Goal: Transaction & Acquisition: Purchase product/service

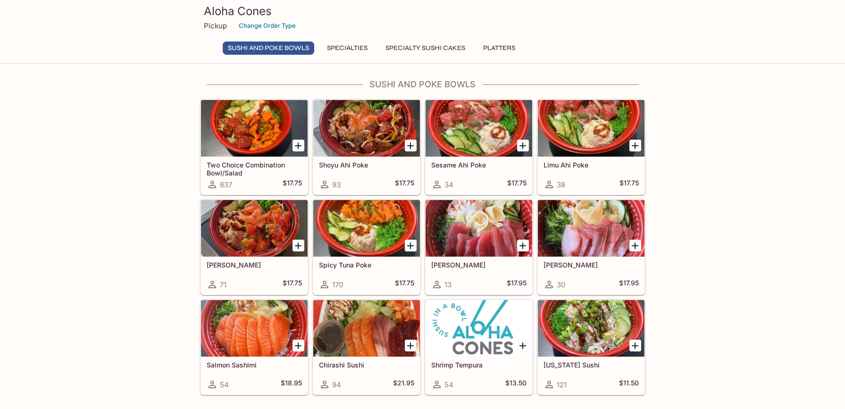
click at [395, 213] on div at bounding box center [366, 228] width 107 height 57
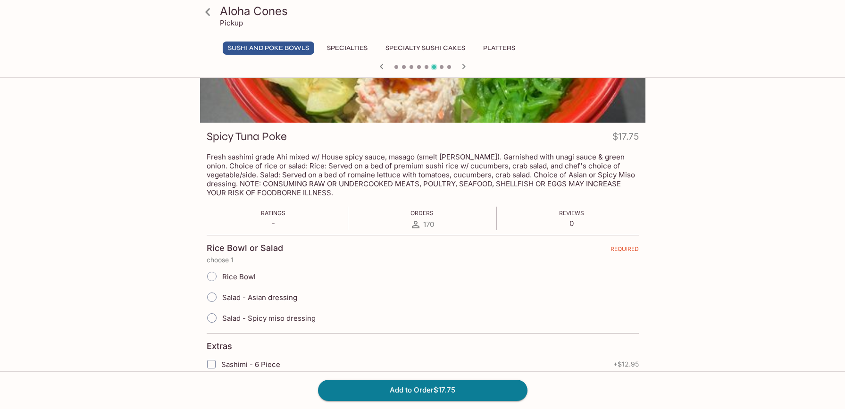
scroll to position [94, 0]
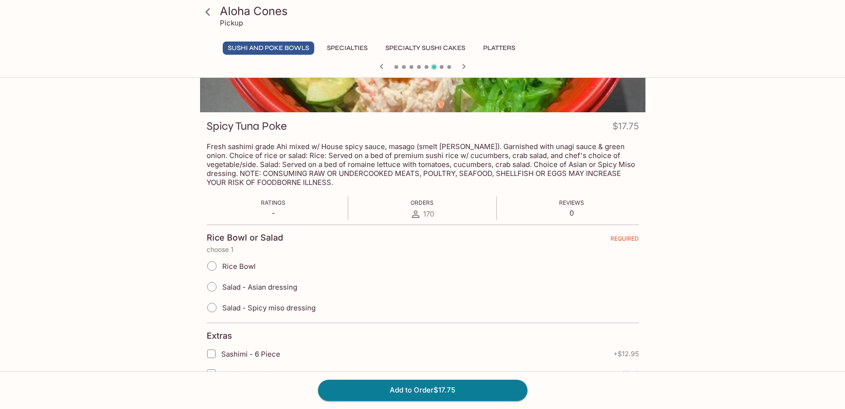
click at [267, 311] on span "Salad - Spicy miso dressing" at bounding box center [268, 307] width 93 height 9
click at [222, 311] on input "Salad - Spicy miso dressing" at bounding box center [212, 308] width 20 height 20
radio input "true"
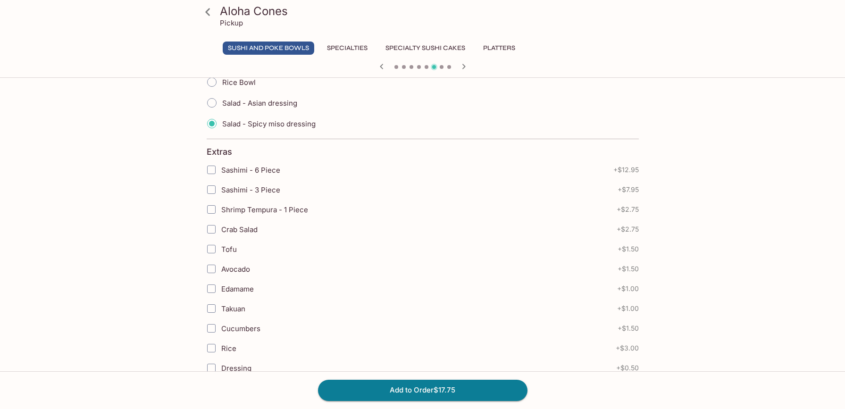
scroll to position [283, 0]
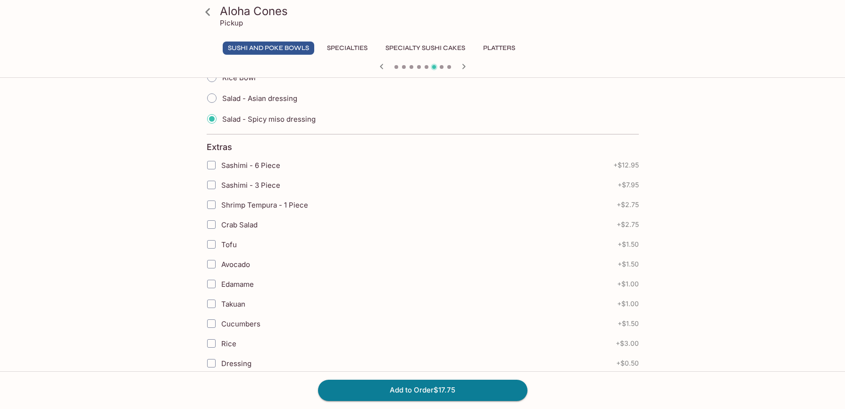
click at [250, 222] on span "Crab Salad" at bounding box center [239, 224] width 36 height 9
click at [221, 222] on input "Crab Salad" at bounding box center [211, 224] width 19 height 19
checkbox input "true"
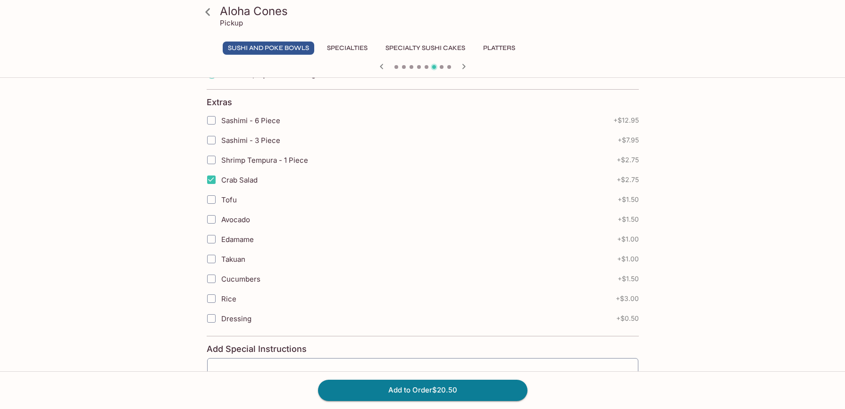
scroll to position [330, 0]
click at [236, 316] on span "Dressing" at bounding box center [236, 316] width 30 height 9
click at [214, 314] on input "Dressing" at bounding box center [211, 316] width 19 height 19
checkbox input "true"
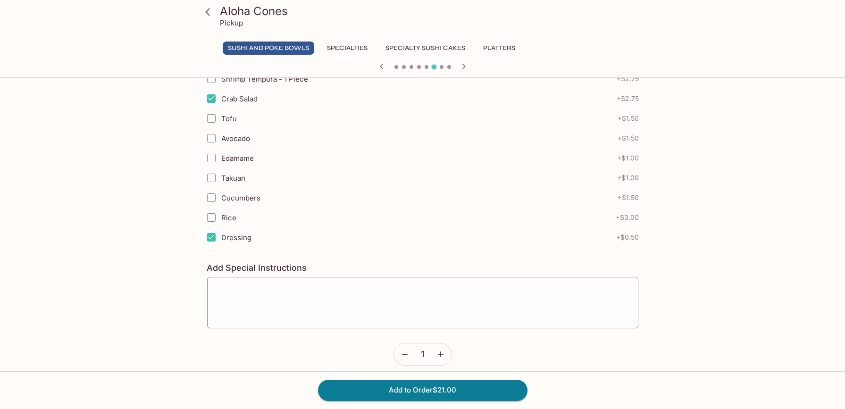
scroll to position [417, 0]
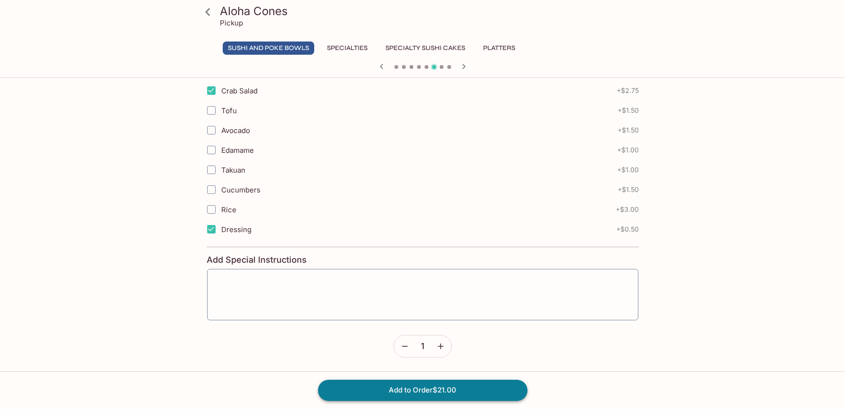
click at [473, 391] on button "Add to Order $21.00" at bounding box center [422, 390] width 209 height 21
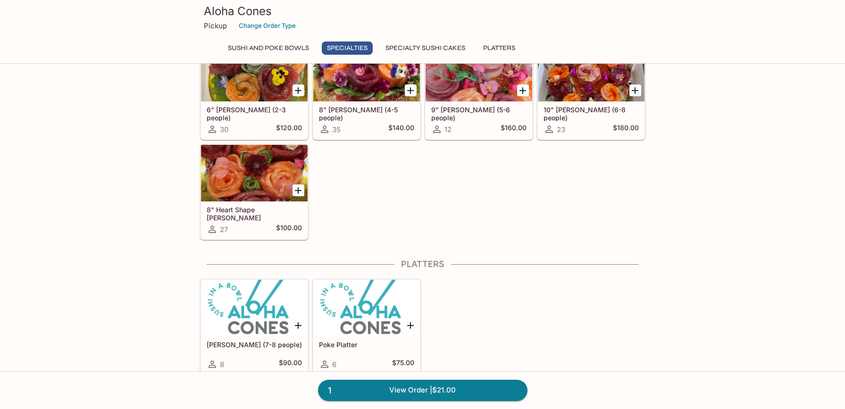
scroll to position [638, 0]
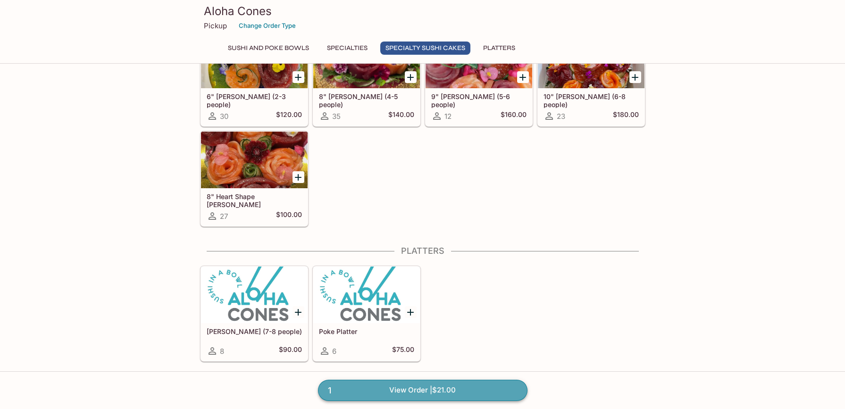
click at [417, 390] on link "1 View Order | $21.00" at bounding box center [422, 390] width 209 height 21
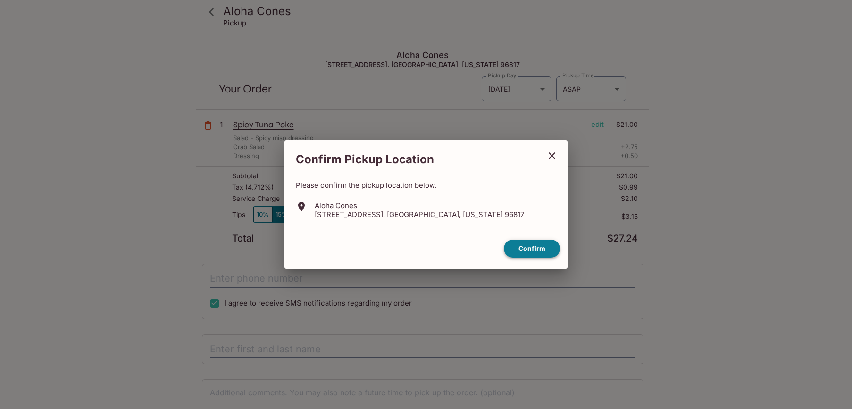
click at [528, 245] on button "Confirm" at bounding box center [532, 249] width 56 height 18
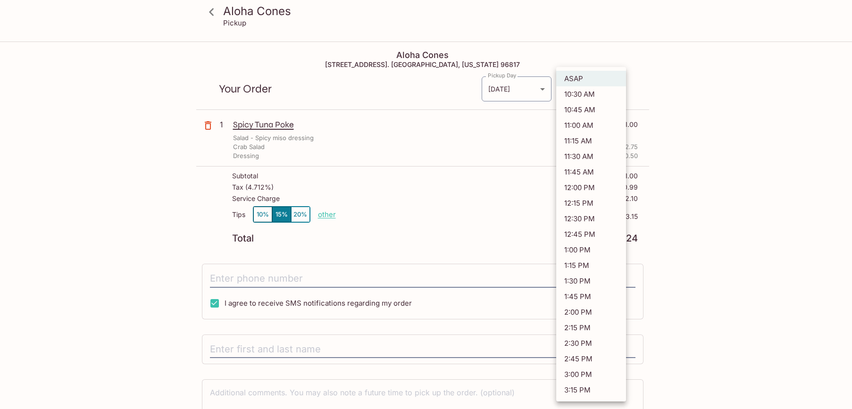
click at [595, 91] on body "Aloha Cones Pickup Aloha Cones [STREET_ADDRESS]. [GEOGRAPHIC_DATA], [US_STATE] …" at bounding box center [426, 246] width 852 height 409
click at [595, 105] on li "10:45 AM" at bounding box center [591, 110] width 70 height 16
type input "[DATE]T20:45:11.000000Z"
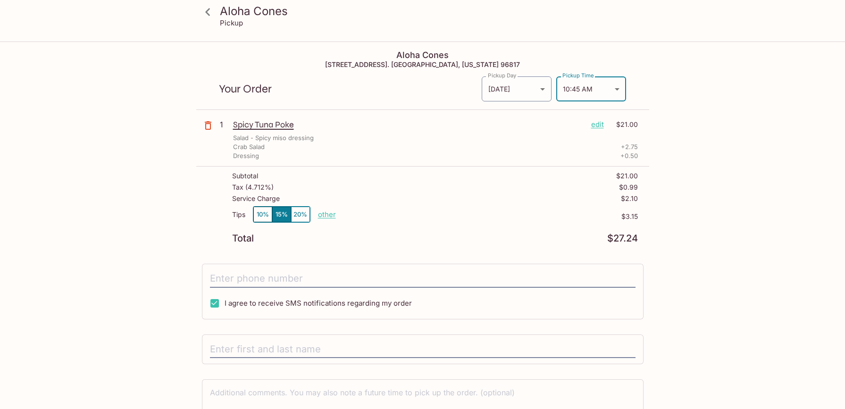
click at [163, 218] on div "Aloha Cones Pickup Aloha Cones [STREET_ADDRESS]. [GEOGRAPHIC_DATA], [US_STATE] …" at bounding box center [423, 254] width 604 height 424
click at [327, 213] on p "other" at bounding box center [327, 214] width 18 height 9
click at [261, 212] on button "10%" at bounding box center [262, 215] width 19 height 16
click at [324, 214] on p "other" at bounding box center [327, 214] width 18 height 9
drag, startPoint x: 364, startPoint y: 213, endPoint x: 408, endPoint y: 213, distance: 44.3
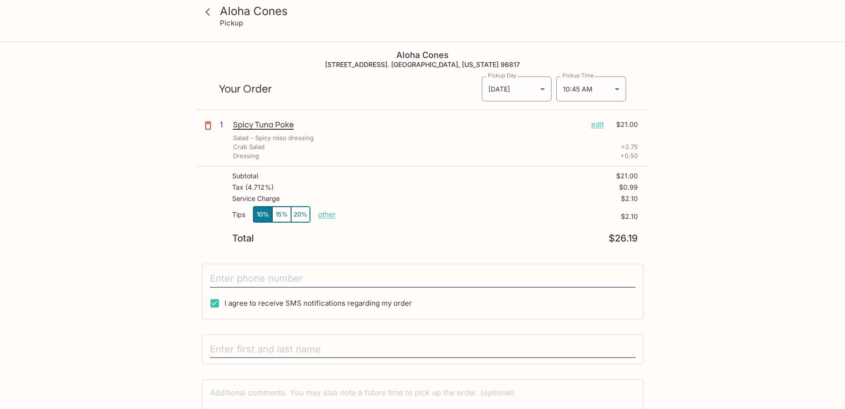
click at [318, 210] on p "other" at bounding box center [327, 214] width 18 height 9
drag, startPoint x: 378, startPoint y: 212, endPoint x: 420, endPoint y: 212, distance: 41.5
click at [420, 212] on div "Tips 10% 15% 20% Done 2.10 $2.10" at bounding box center [435, 220] width 406 height 28
type input "0.00"
click at [255, 279] on input "tel" at bounding box center [422, 279] width 425 height 18
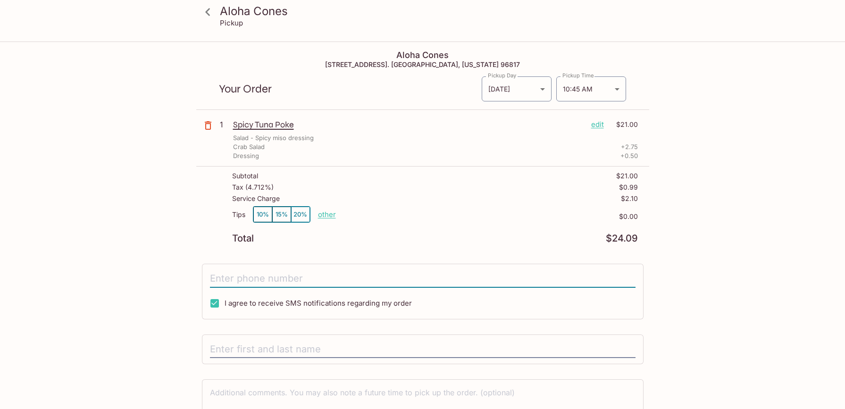
type input "[PHONE_NUMBER]"
click at [150, 336] on div "Aloha Cones Pickup Aloha Cones [STREET_ADDRESS]. [GEOGRAPHIC_DATA], [US_STATE] …" at bounding box center [423, 254] width 604 height 424
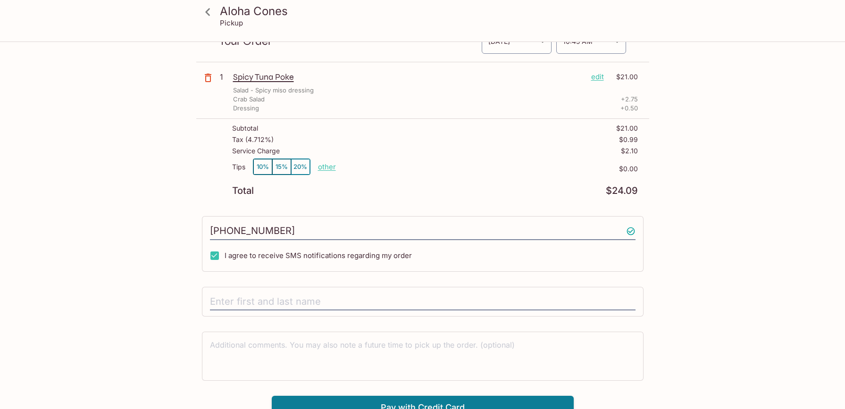
scroll to position [58, 0]
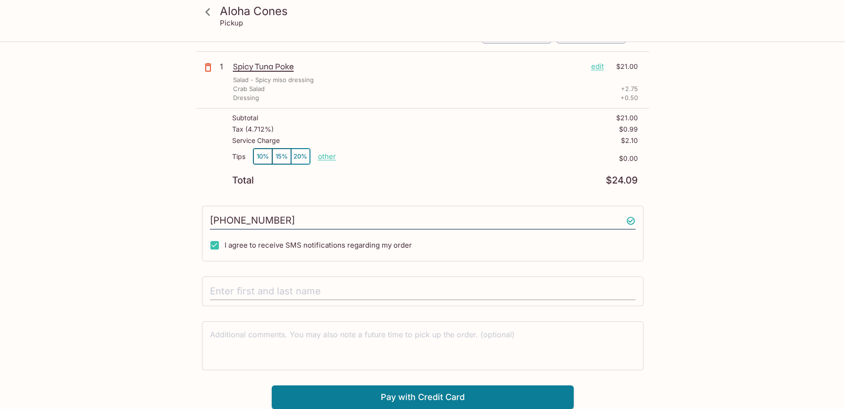
click at [239, 291] on input "text" at bounding box center [422, 292] width 425 height 18
type input "[PERSON_NAME]"
click at [195, 328] on div "Aloha Cones Pickup Aloha Cones [STREET_ADDRESS]. [GEOGRAPHIC_DATA], [US_STATE] …" at bounding box center [423, 196] width 604 height 424
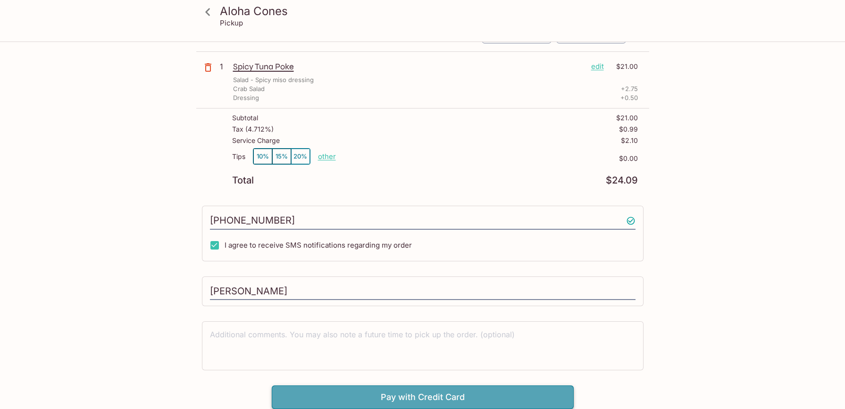
click at [420, 396] on button "Pay with Credit Card" at bounding box center [423, 397] width 302 height 24
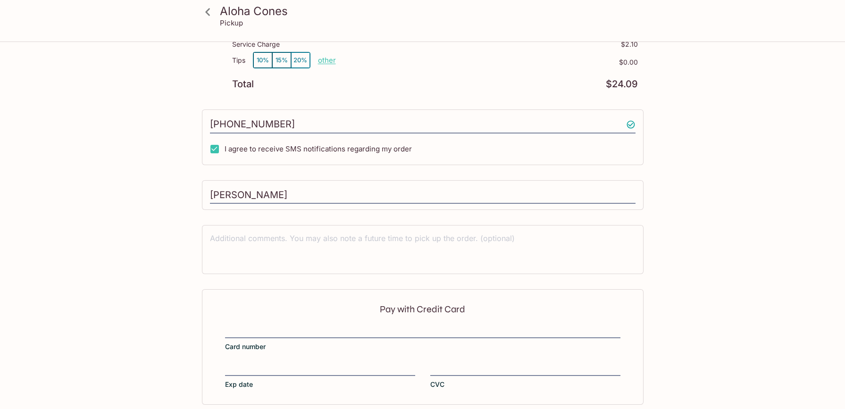
scroll to position [200, 0]
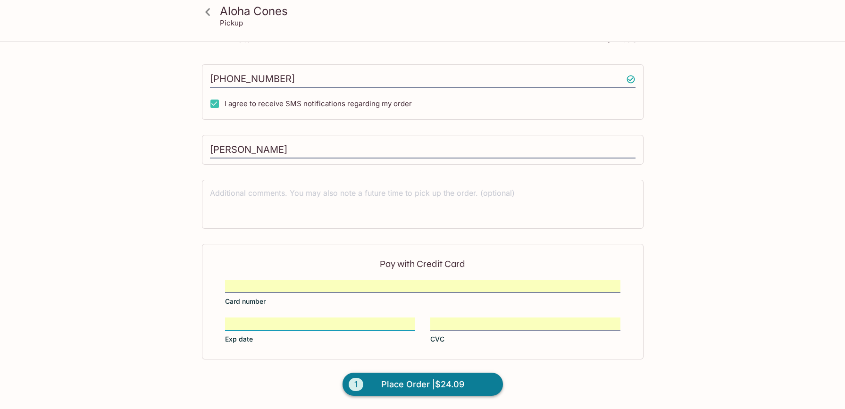
click at [409, 382] on span "Place Order | $24.09" at bounding box center [422, 384] width 83 height 15
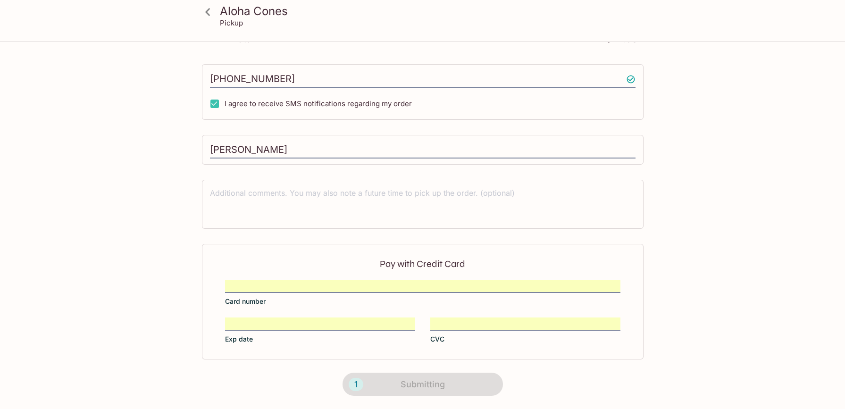
scroll to position [139, 0]
